Goal: Task Accomplishment & Management: Manage account settings

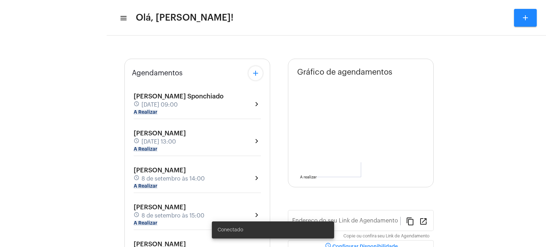
type input "[URL][DOMAIN_NAME]"
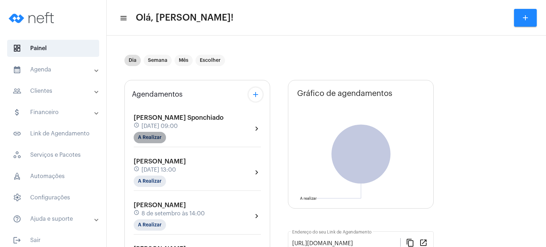
click at [156, 138] on mat-chip "A Realizar" at bounding box center [150, 137] width 32 height 11
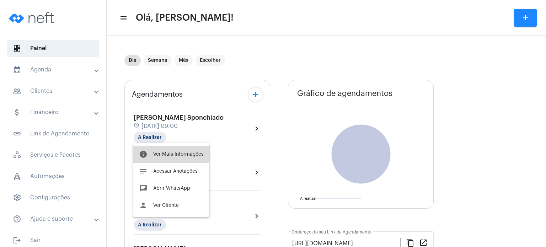
click at [162, 152] on span "Ver Mais Informações" at bounding box center [178, 154] width 50 height 5
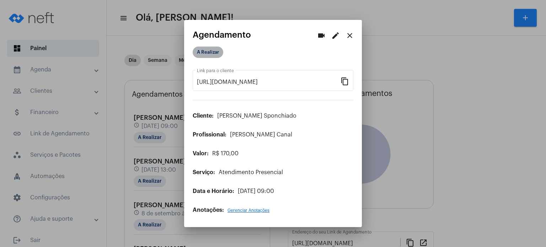
click at [205, 54] on mat-chip "A Realizar" at bounding box center [208, 52] width 31 height 11
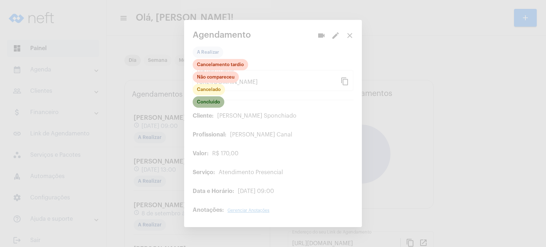
click at [213, 103] on mat-chip "Concluído" at bounding box center [209, 101] width 32 height 11
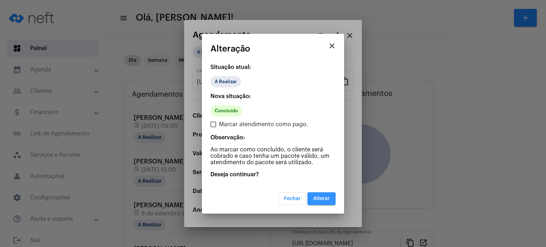
click at [315, 203] on button "Alterar" at bounding box center [321, 198] width 28 height 13
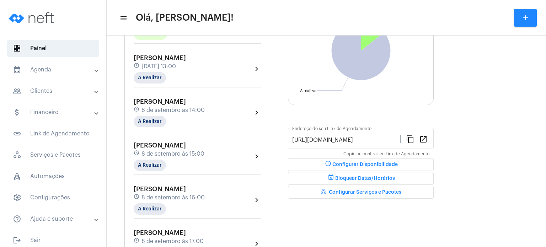
scroll to position [109, 0]
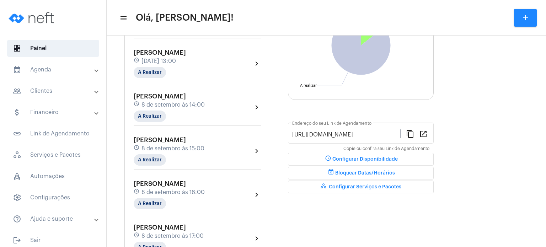
click at [202, 192] on span "8 de setembro às 16:00" at bounding box center [172, 192] width 63 height 6
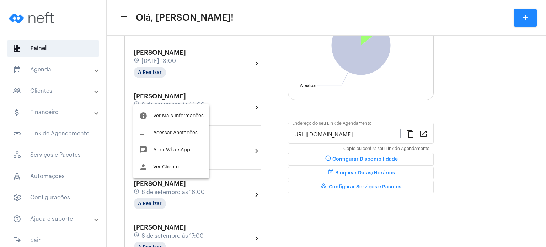
click at [220, 96] on div at bounding box center [273, 123] width 546 height 247
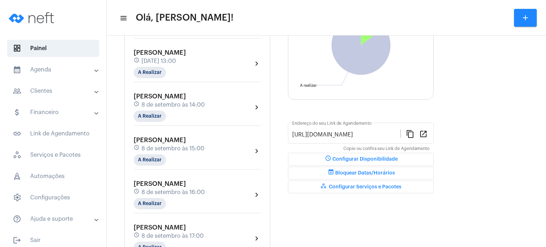
click at [220, 97] on div "[PERSON_NAME] schedule [DATE] 14:00 A Realizar chevron_right" at bounding box center [197, 107] width 127 height 29
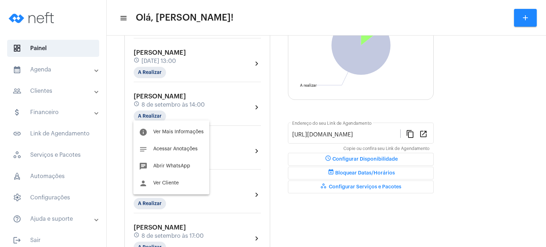
click at [238, 152] on div at bounding box center [273, 123] width 546 height 247
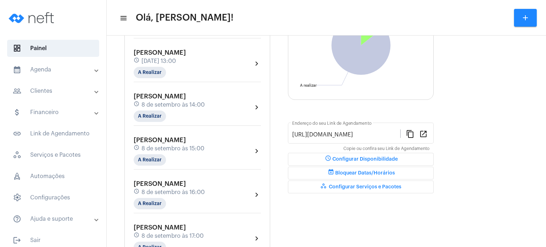
click at [162, 104] on span "8 de setembro às 14:00" at bounding box center [172, 105] width 63 height 6
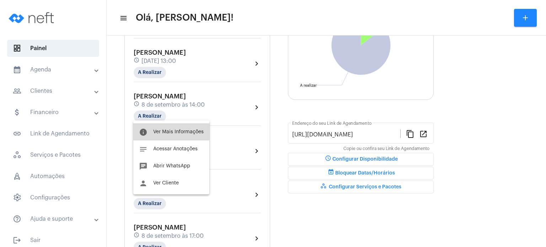
click at [174, 130] on span "Ver Mais Informações" at bounding box center [178, 131] width 50 height 5
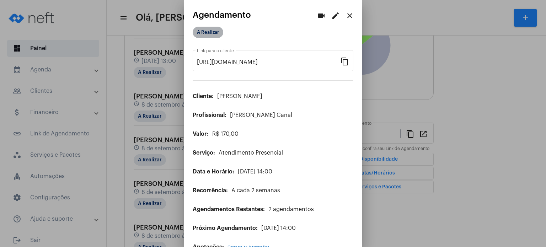
click at [211, 35] on mat-chip "A Realizar" at bounding box center [208, 32] width 31 height 11
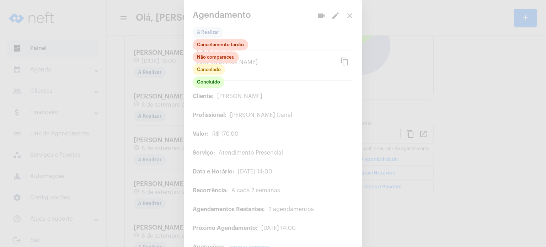
click at [354, 51] on div at bounding box center [273, 123] width 546 height 247
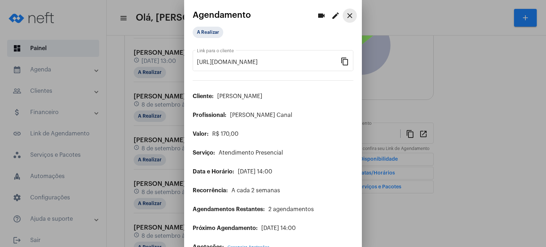
click at [345, 14] on mat-icon "close" at bounding box center [349, 15] width 9 height 9
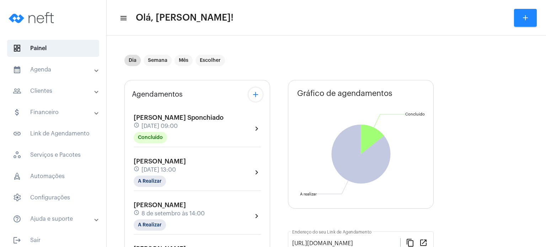
click at [166, 202] on div "[PERSON_NAME] schedule [DATE] 14:00 A Realizar" at bounding box center [169, 215] width 71 height 29
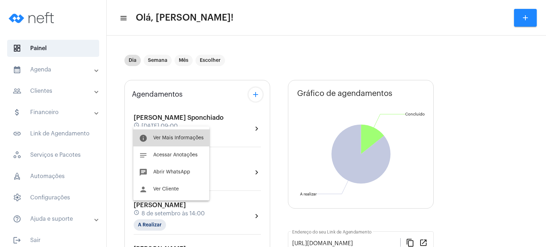
click at [164, 136] on span "Ver Mais Informações" at bounding box center [178, 137] width 50 height 5
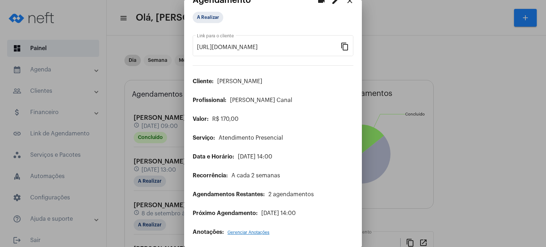
scroll to position [16, 0]
click at [331, 2] on mat-icon "edit" at bounding box center [335, 0] width 9 height 9
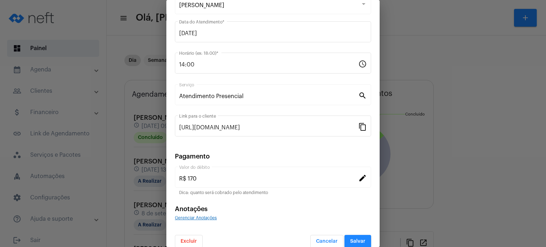
scroll to position [58, 0]
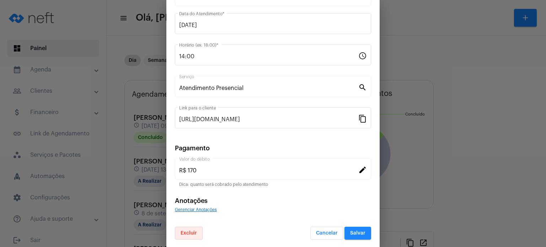
click at [189, 232] on span "Excluir" at bounding box center [188, 233] width 16 height 5
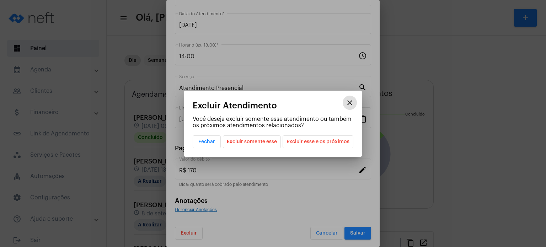
click at [257, 143] on span "Excluir somente esse" at bounding box center [252, 142] width 50 height 12
